Goal: Navigation & Orientation: Find specific page/section

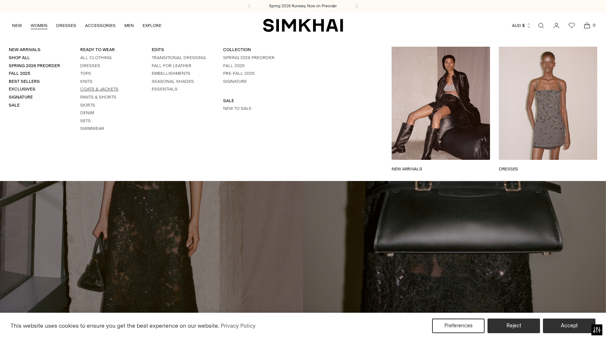
click at [97, 89] on link "Coats & Jackets" at bounding box center [99, 88] width 38 height 5
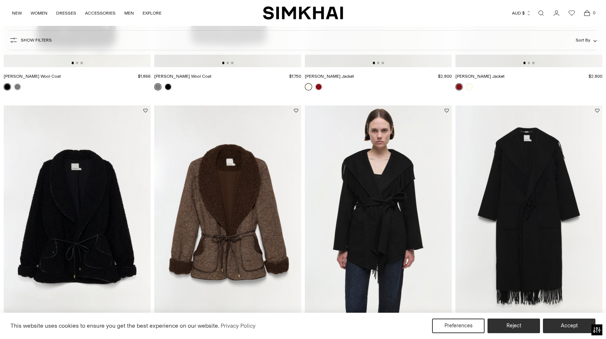
scroll to position [966, 0]
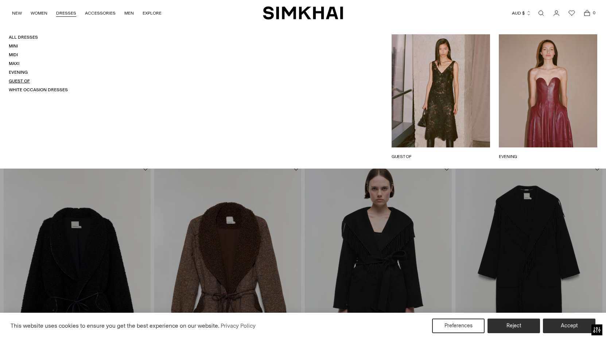
click at [23, 84] on link "Guest Of" at bounding box center [19, 80] width 21 height 5
